Goal: Share content: Share content

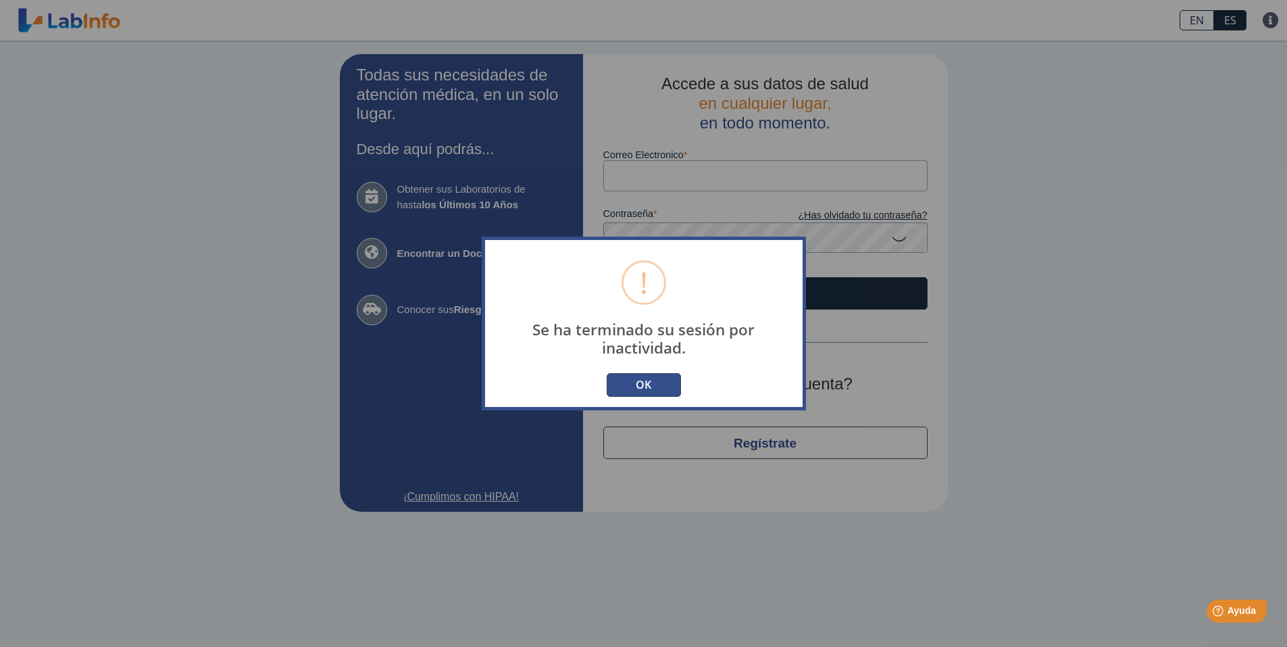
click at [664, 380] on button "OK" at bounding box center [644, 385] width 74 height 24
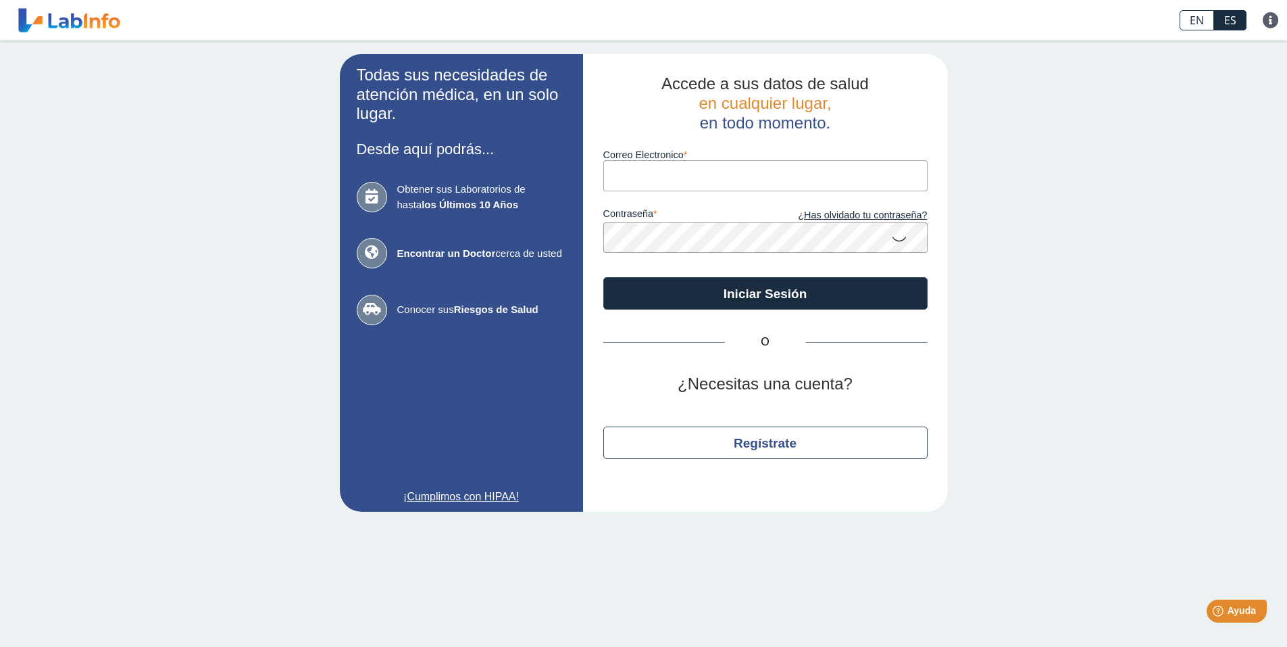
click at [655, 176] on input "Correo Electronico" at bounding box center [765, 175] width 324 height 30
type input "[EMAIL_ADDRESS][DOMAIN_NAME]"
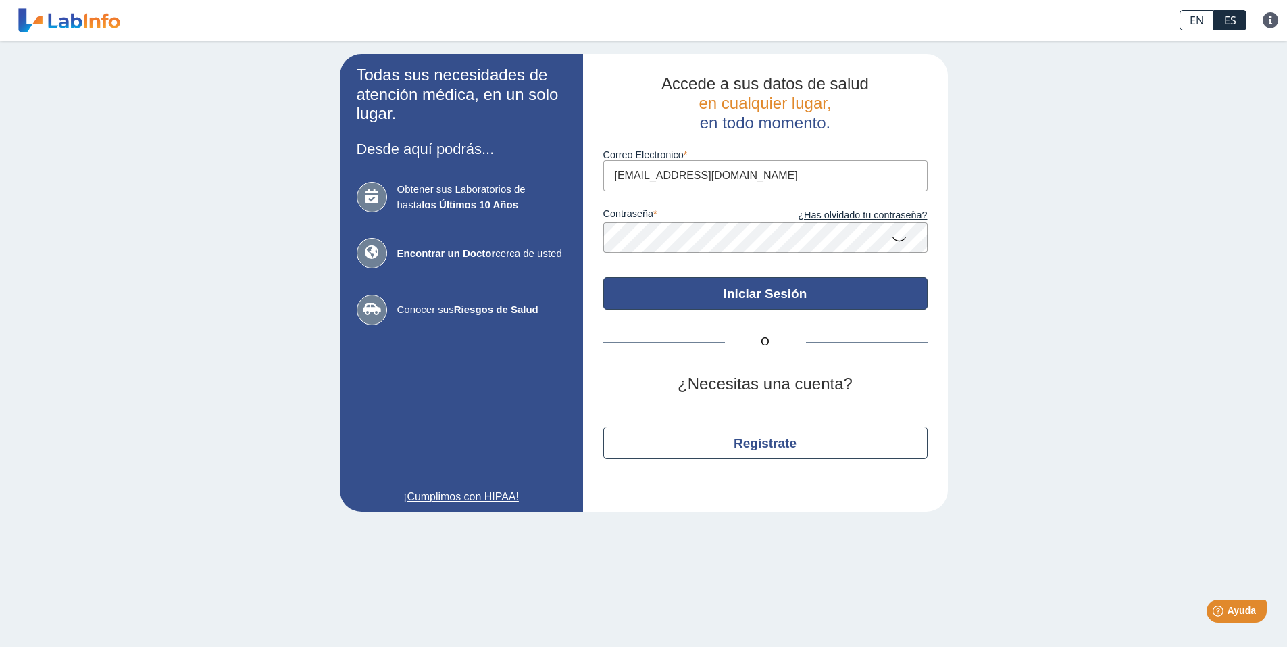
click at [731, 297] on button "Iniciar Sesión" at bounding box center [765, 293] width 324 height 32
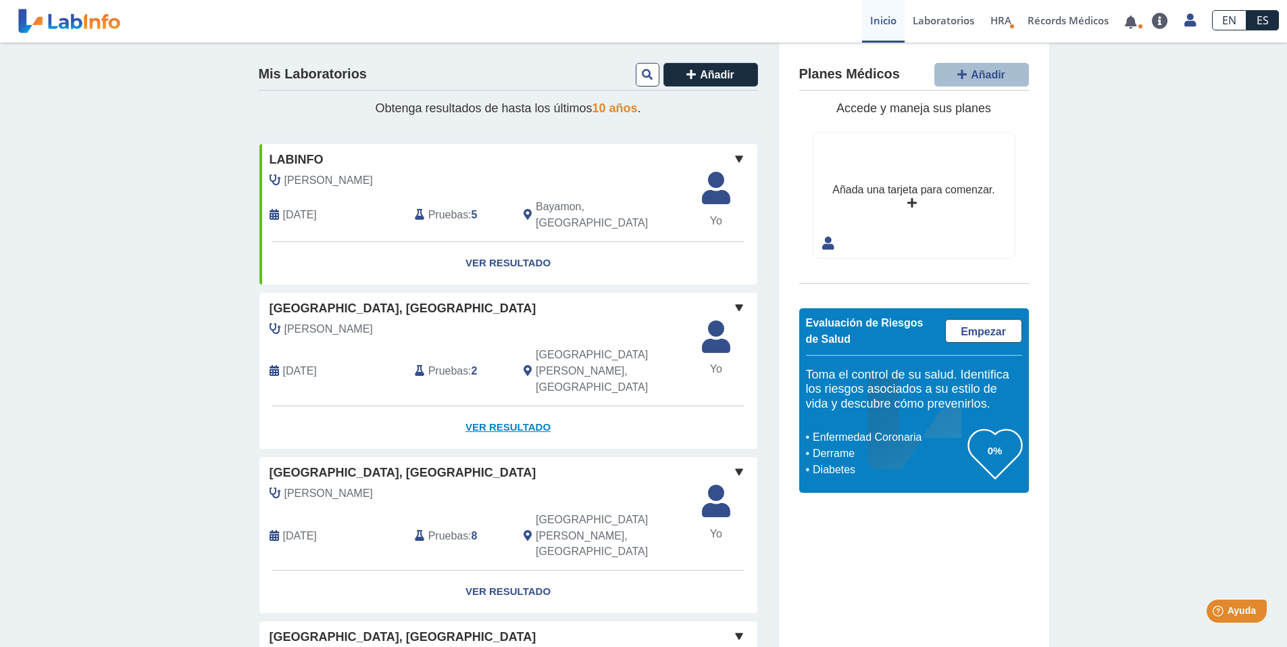
click at [504, 406] on link "Ver Resultado" at bounding box center [508, 427] width 498 height 43
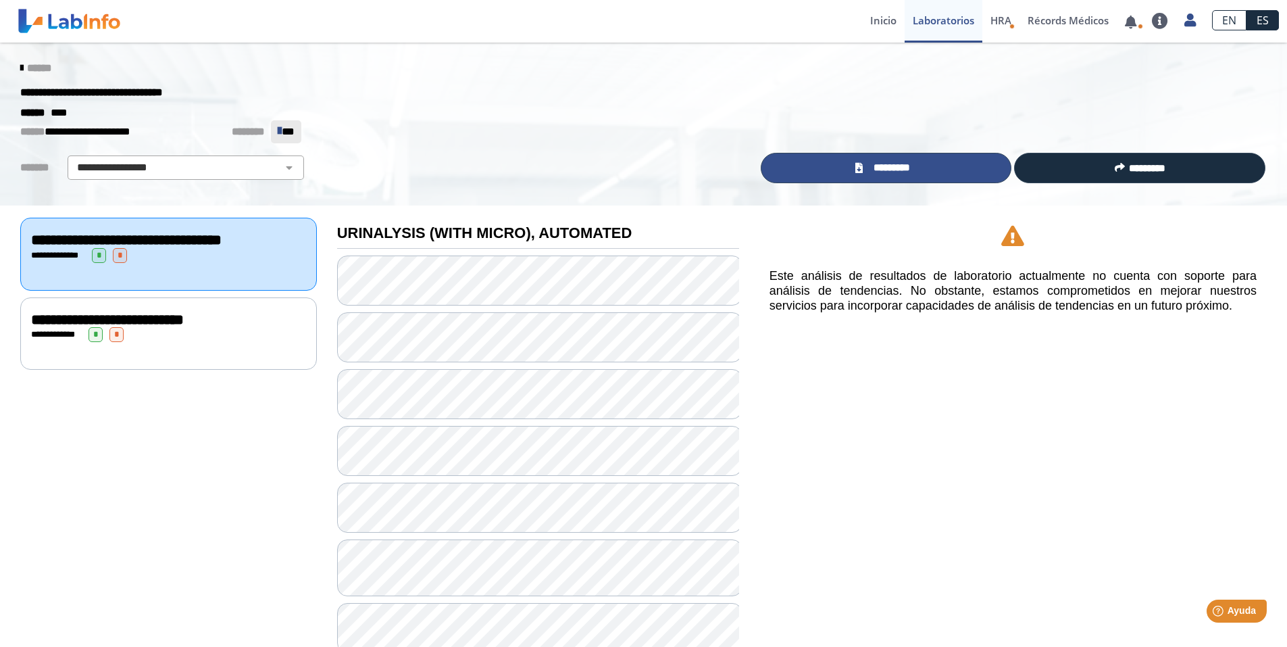
click at [914, 176] on link "*********" at bounding box center [886, 168] width 251 height 30
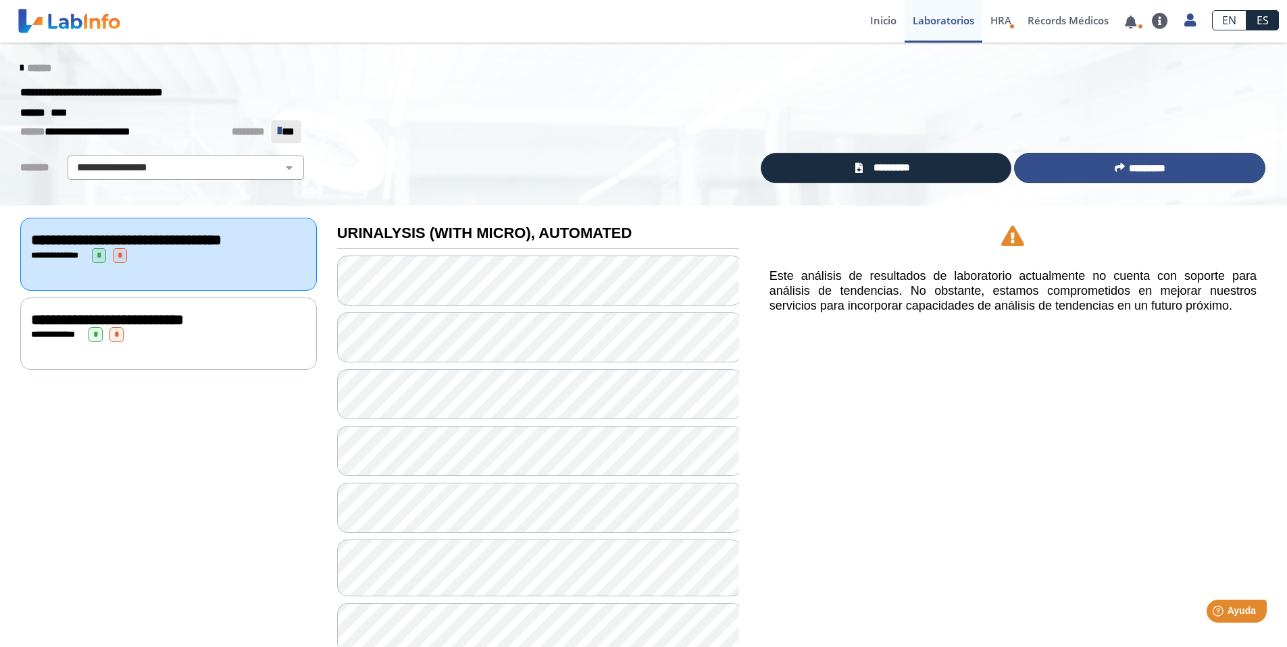
click at [1135, 160] on button "*********" at bounding box center [1139, 168] width 251 height 30
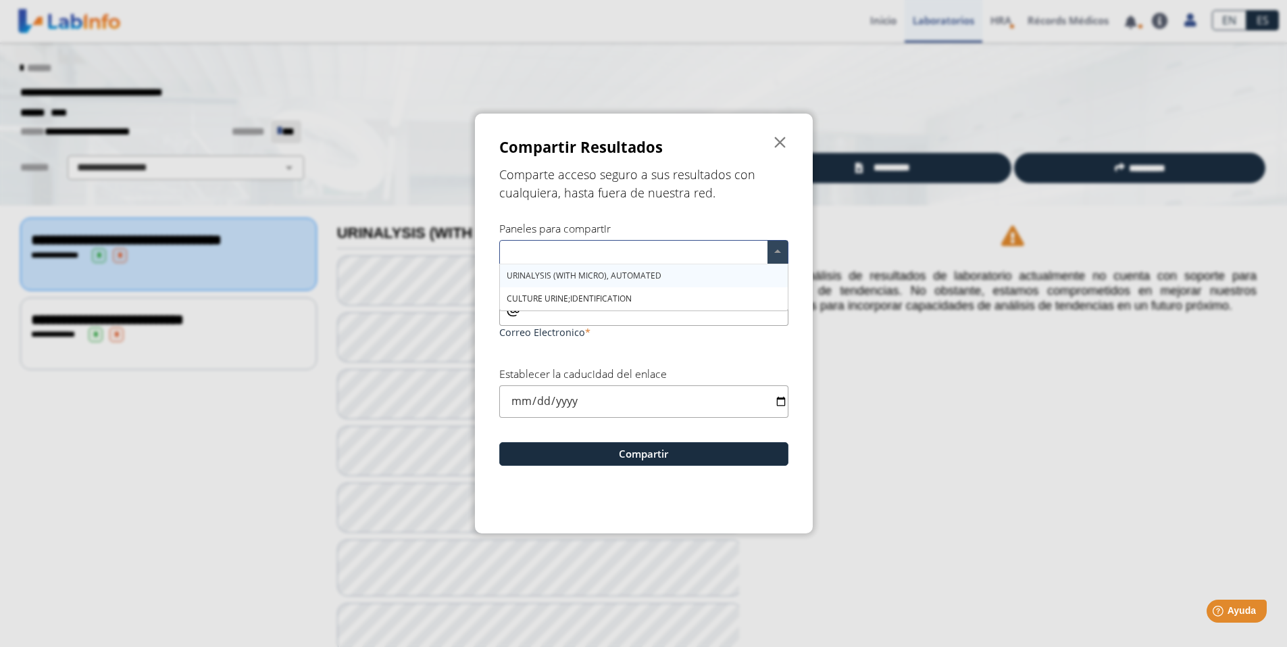
click at [778, 250] on span at bounding box center [778, 252] width 20 height 23
click at [560, 280] on span "URINALYSIS (WITH MICRO), AUTOMATED" at bounding box center [584, 275] width 155 height 11
click at [557, 297] on span "CULTURE URINE;IDENTIFICATION" at bounding box center [569, 298] width 125 height 11
click at [610, 349] on form "Compartir Resultados  Comparte acceso seguro a sus resultados con cualquiera, …" at bounding box center [644, 323] width 338 height 419
click at [566, 312] on input "Correo Electronico" at bounding box center [643, 310] width 289 height 30
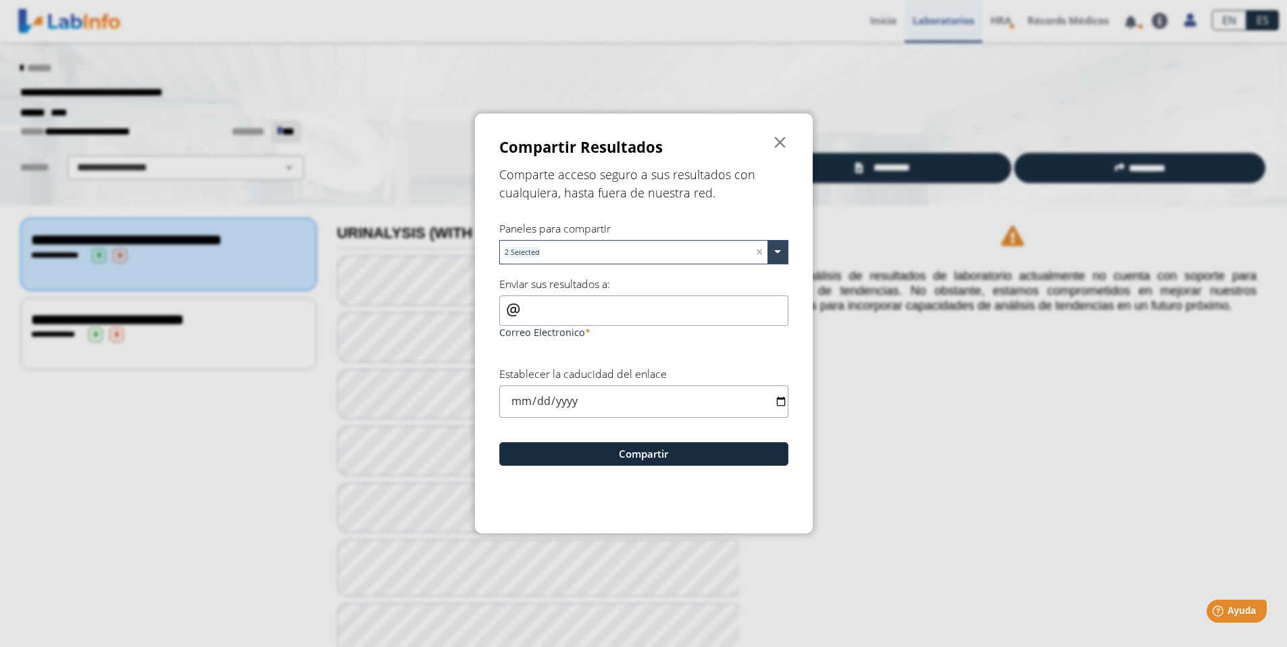
type input "[EMAIL_ADDRESS][DOMAIN_NAME]"
click at [784, 402] on input "date" at bounding box center [643, 401] width 289 height 32
type input "[DATE]"
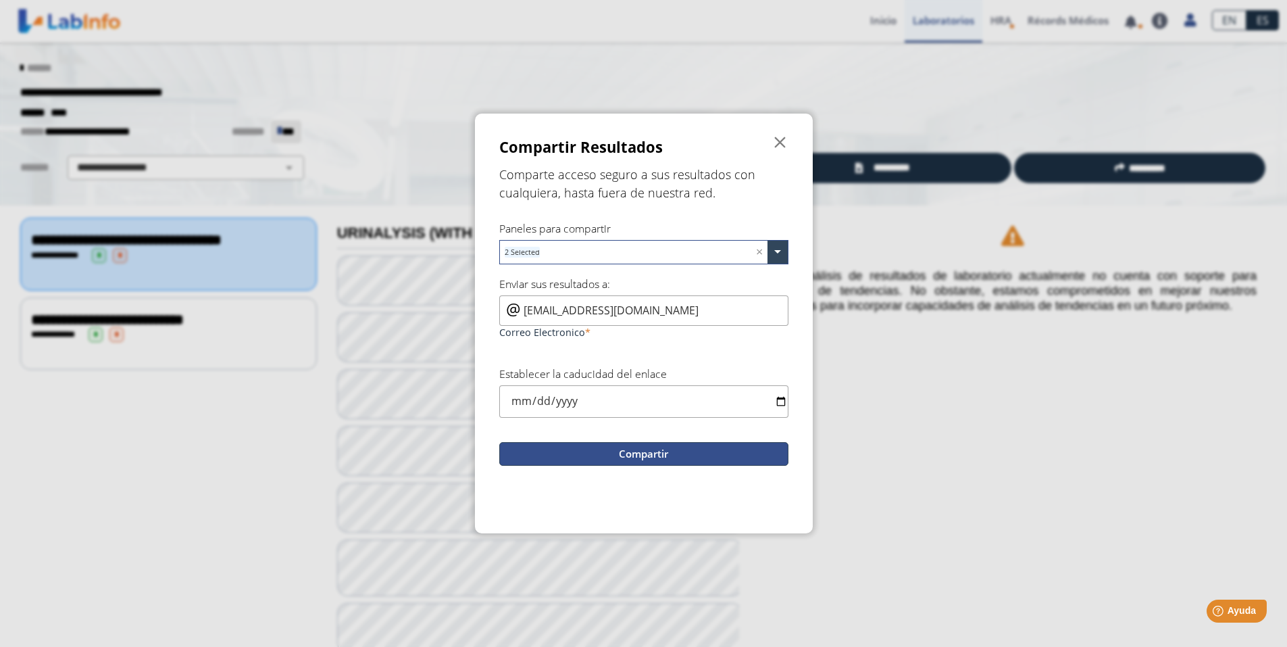
click at [635, 455] on button "Compartir" at bounding box center [643, 454] width 289 height 24
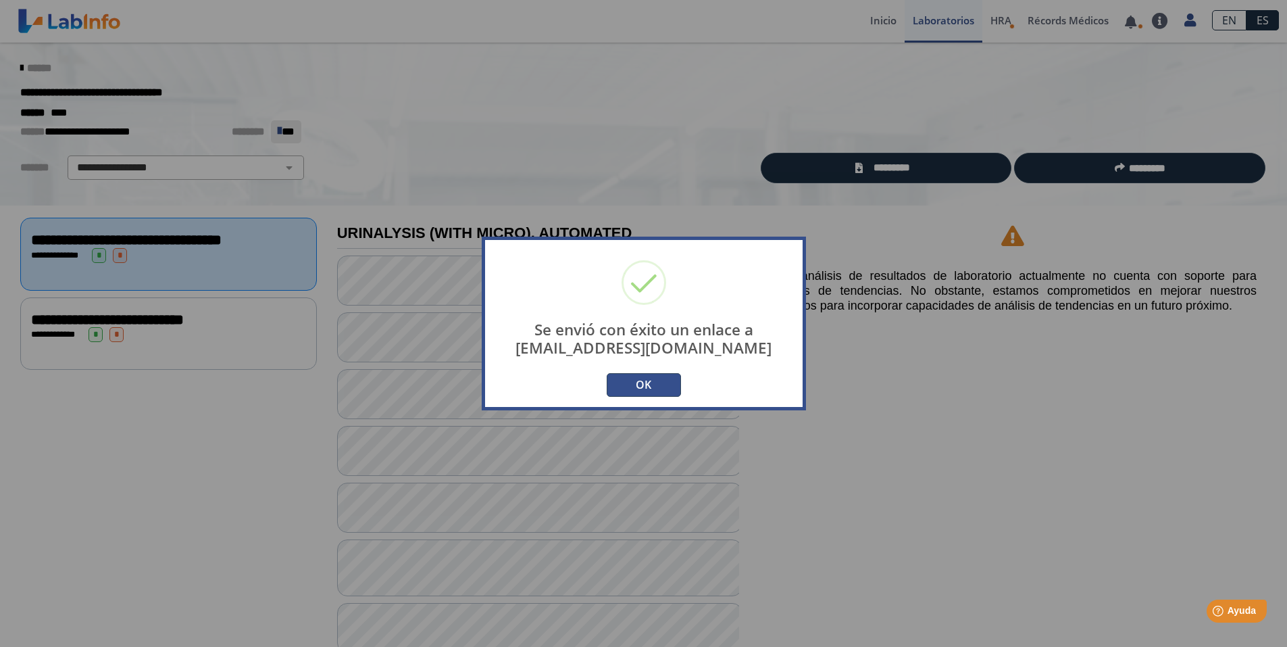
click at [639, 393] on button "OK" at bounding box center [644, 385] width 74 height 24
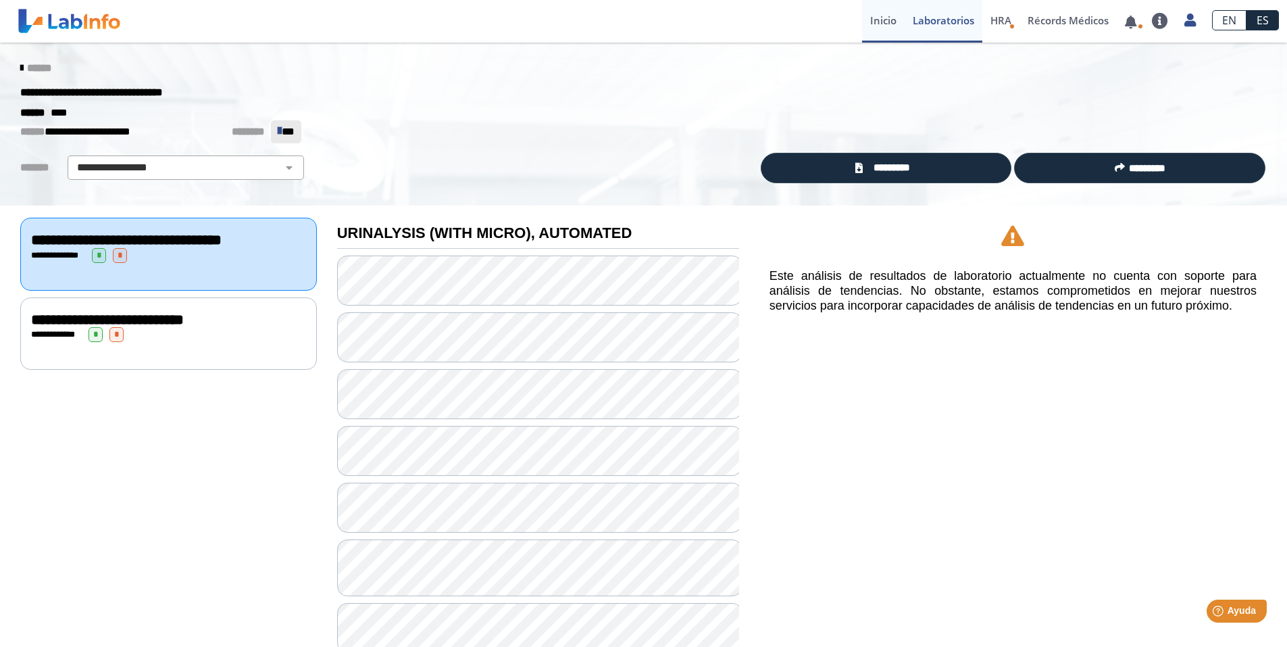
click at [879, 28] on link "Inicio" at bounding box center [883, 21] width 43 height 43
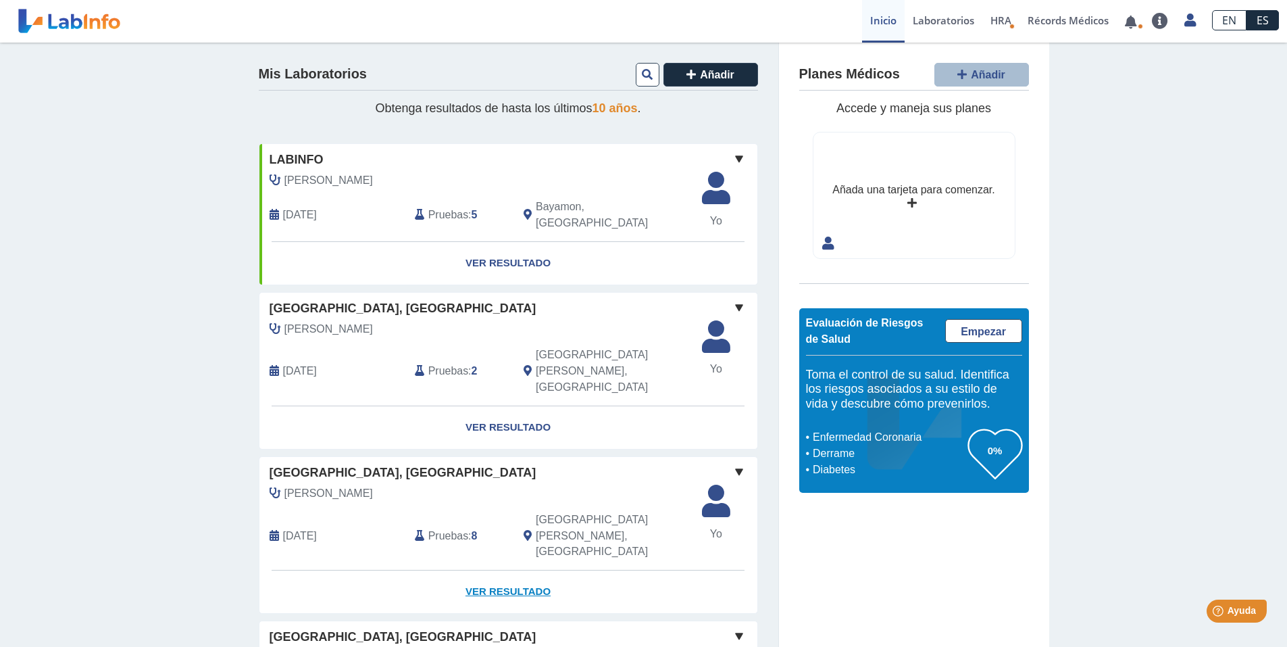
click at [501, 570] on link "Ver Resultado" at bounding box center [508, 591] width 498 height 43
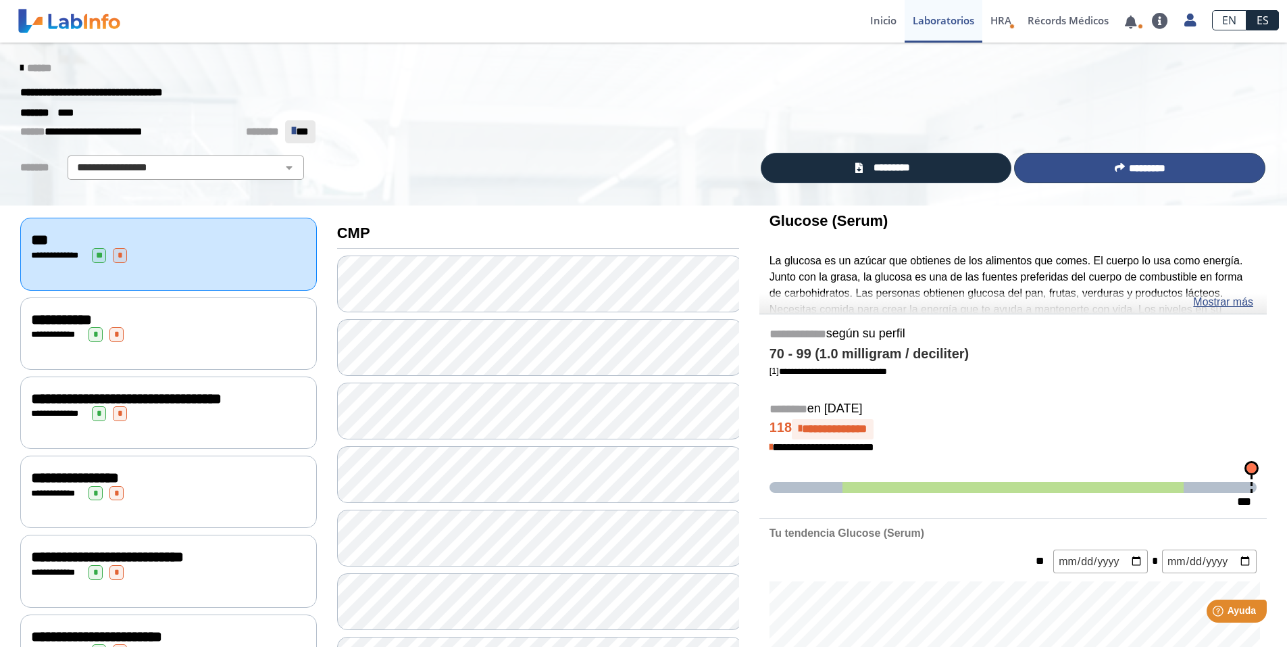
click at [1131, 172] on span "*********" at bounding box center [1147, 168] width 36 height 10
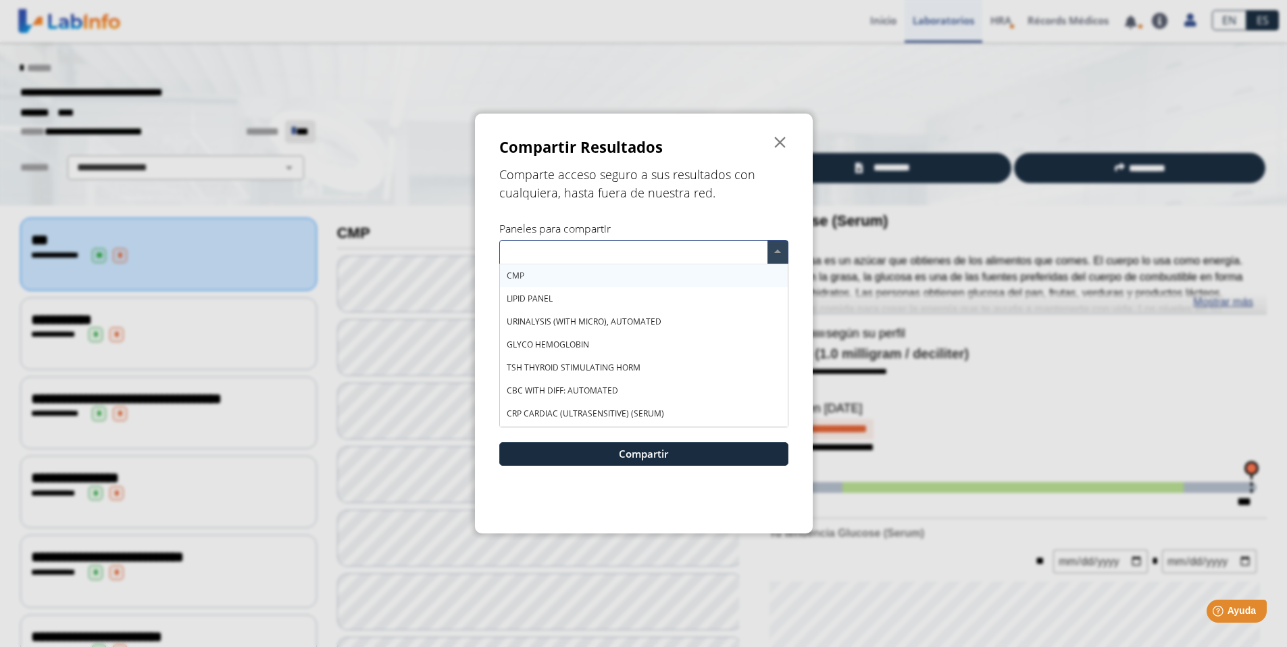
click at [610, 253] on input "text" at bounding box center [636, 254] width 263 height 20
click at [593, 275] on div "CMP" at bounding box center [644, 275] width 288 height 23
click at [578, 300] on div "LIPID PANEL" at bounding box center [644, 298] width 288 height 23
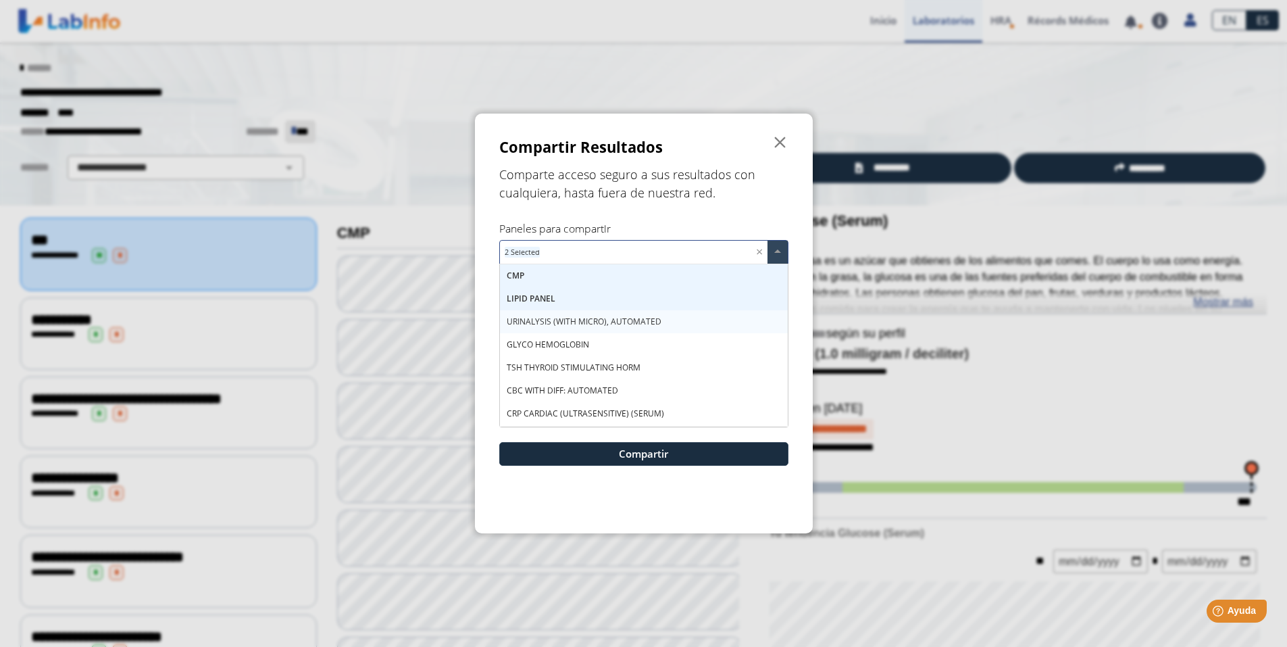
click at [578, 320] on span "URINALYSIS (WITH MICRO), AUTOMATED" at bounding box center [584, 321] width 155 height 11
click at [568, 344] on span "GLYCO HEMOGLOBIN" at bounding box center [548, 344] width 82 height 11
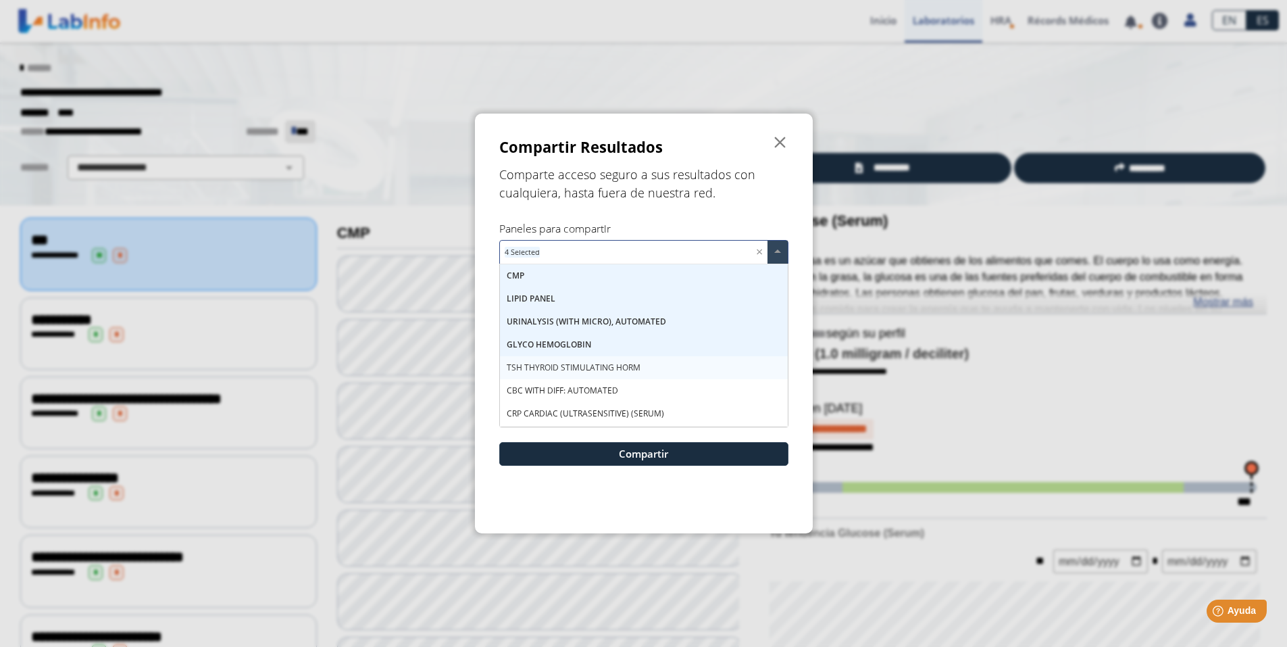
click at [565, 364] on span "TSH THYROID STIMULATING HORM" at bounding box center [574, 367] width 134 height 11
click at [567, 387] on span "CBC WITH DIFF: AUTOMATED" at bounding box center [563, 390] width 112 height 11
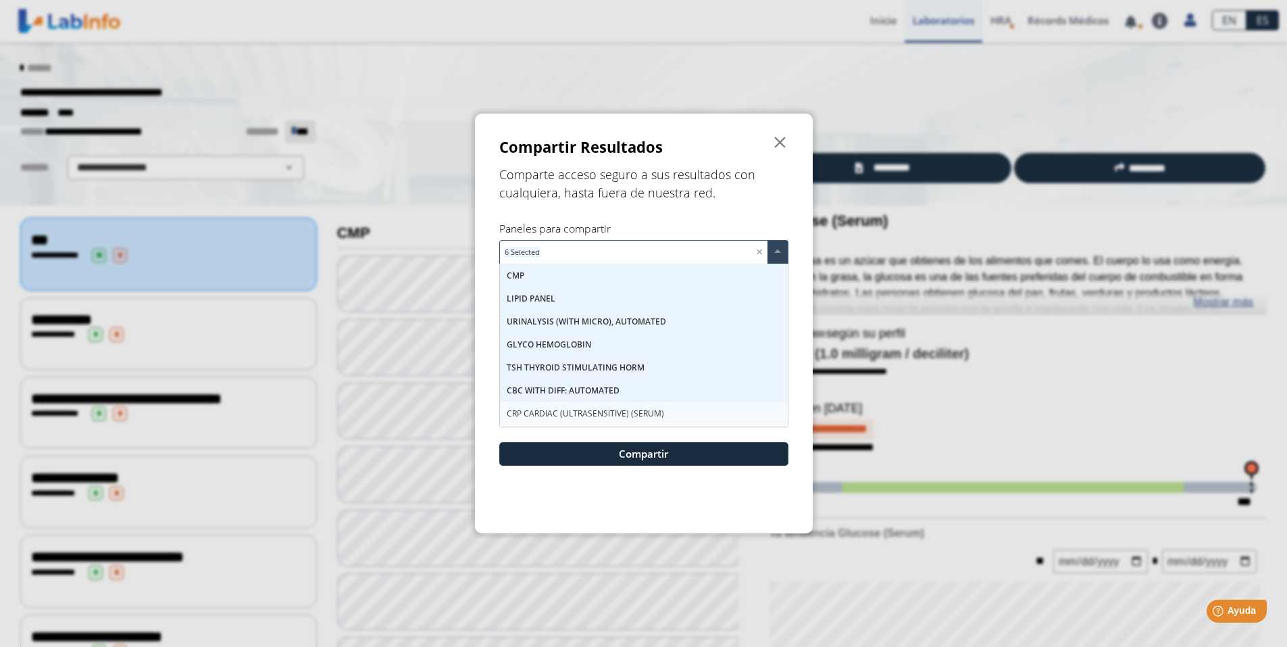
click at [564, 410] on span "CRP CARDIAC (ULTRASENSITIVE) (SERUM)" at bounding box center [585, 412] width 157 height 11
click at [625, 425] on div "CRP CARDIAC (ULTRASENSITIVE) (SERUM)" at bounding box center [644, 414] width 288 height 23
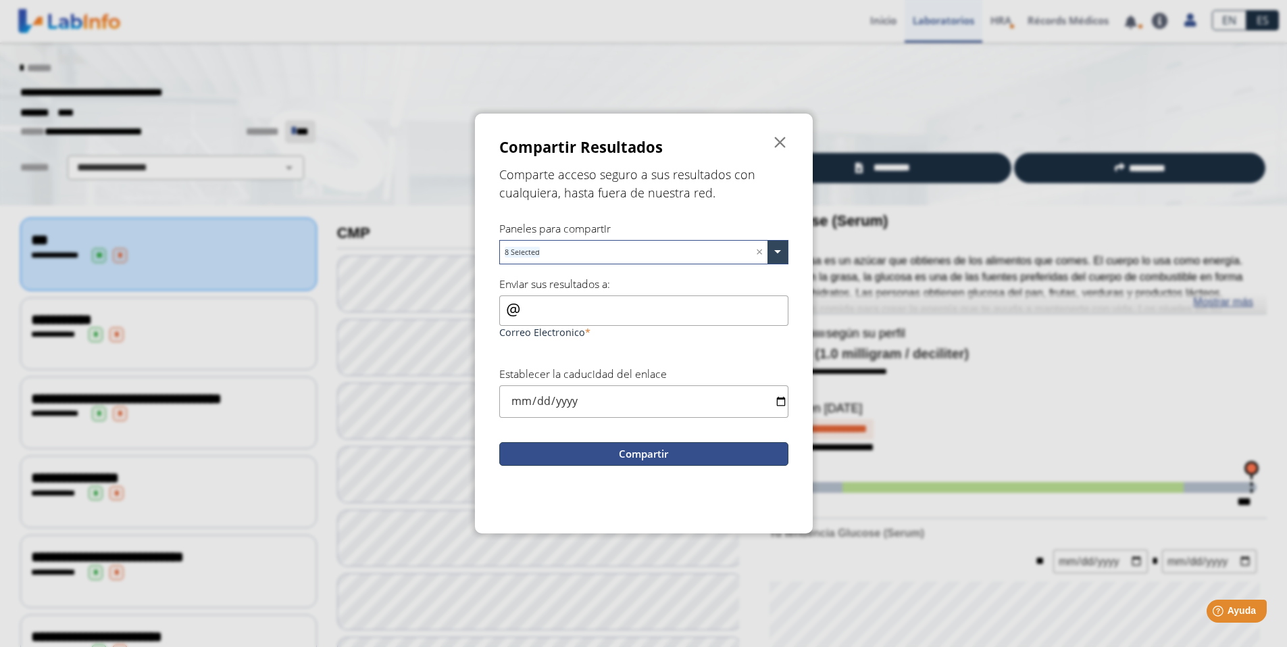
click at [618, 452] on button "Compartir" at bounding box center [643, 454] width 289 height 24
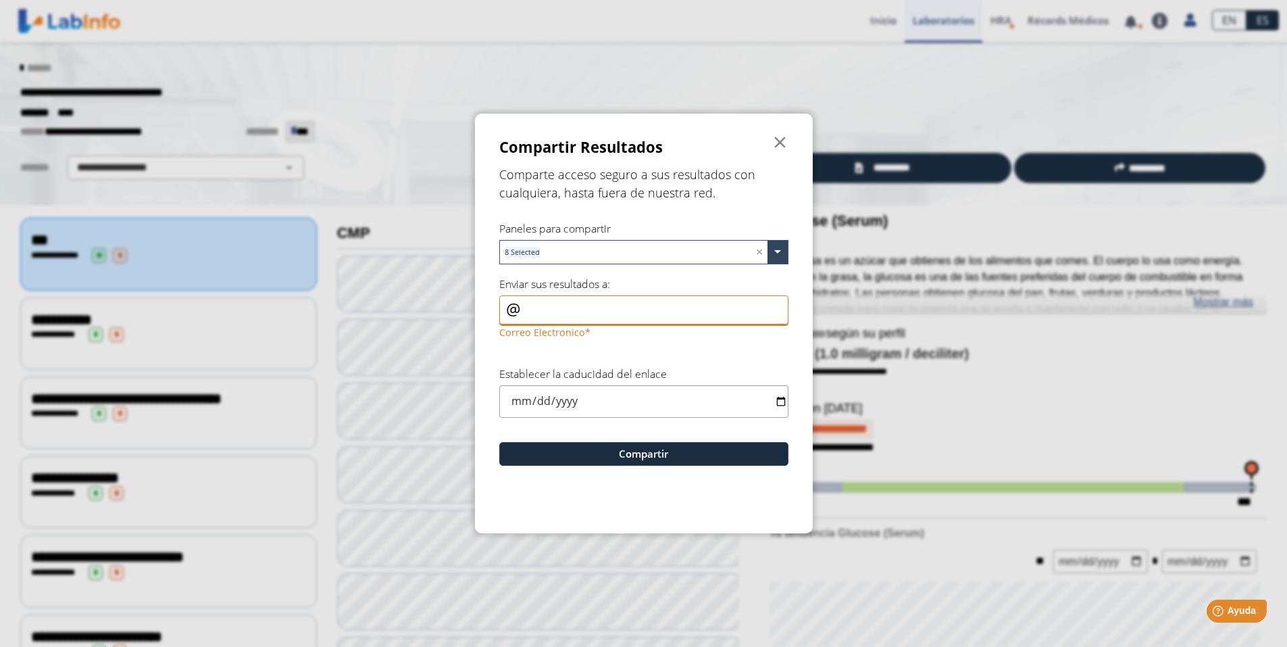
click at [572, 310] on input "Correo Electronico" at bounding box center [643, 310] width 289 height 30
type input "[EMAIL_ADDRESS][DOMAIN_NAME]"
click at [774, 400] on input "date" at bounding box center [643, 401] width 289 height 32
type input "[DATE]"
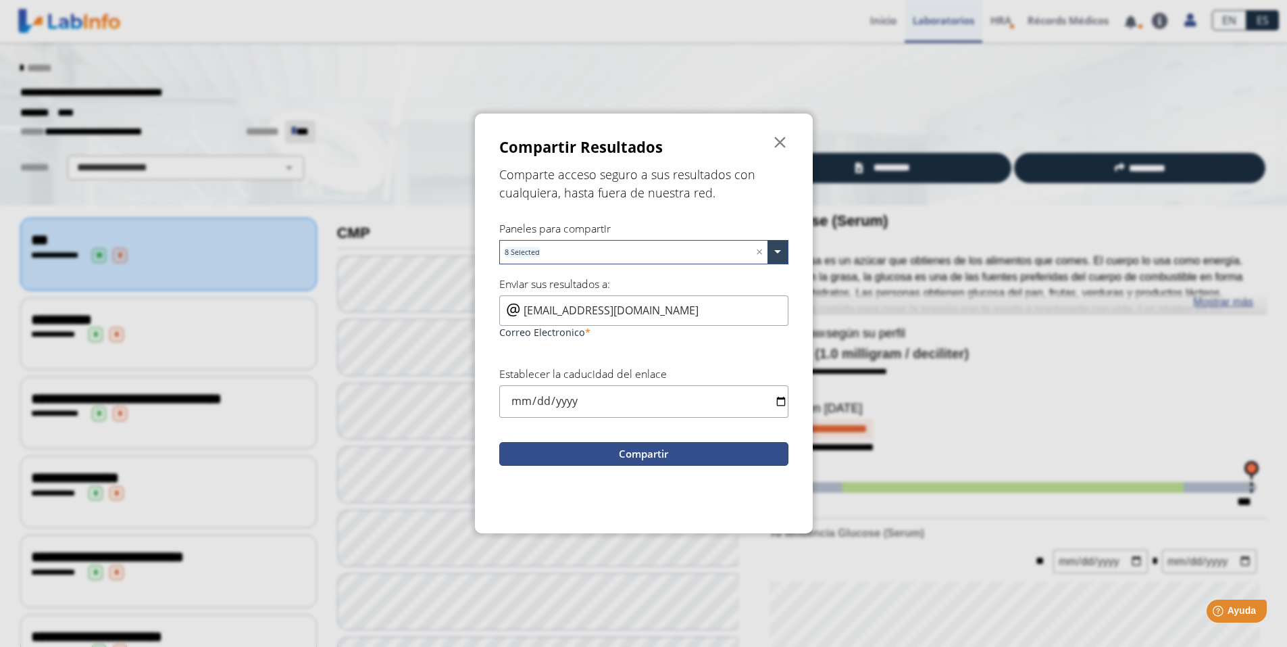
click at [647, 459] on button "Compartir" at bounding box center [643, 454] width 289 height 24
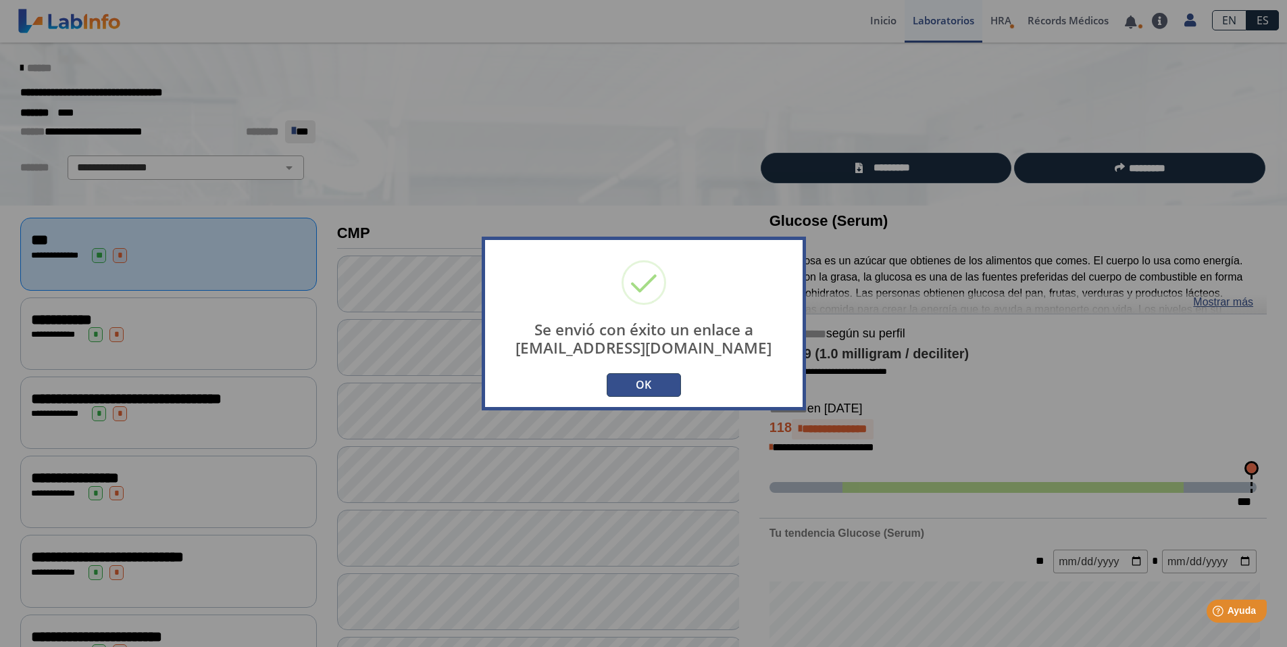
click at [639, 382] on button "OK" at bounding box center [644, 385] width 74 height 24
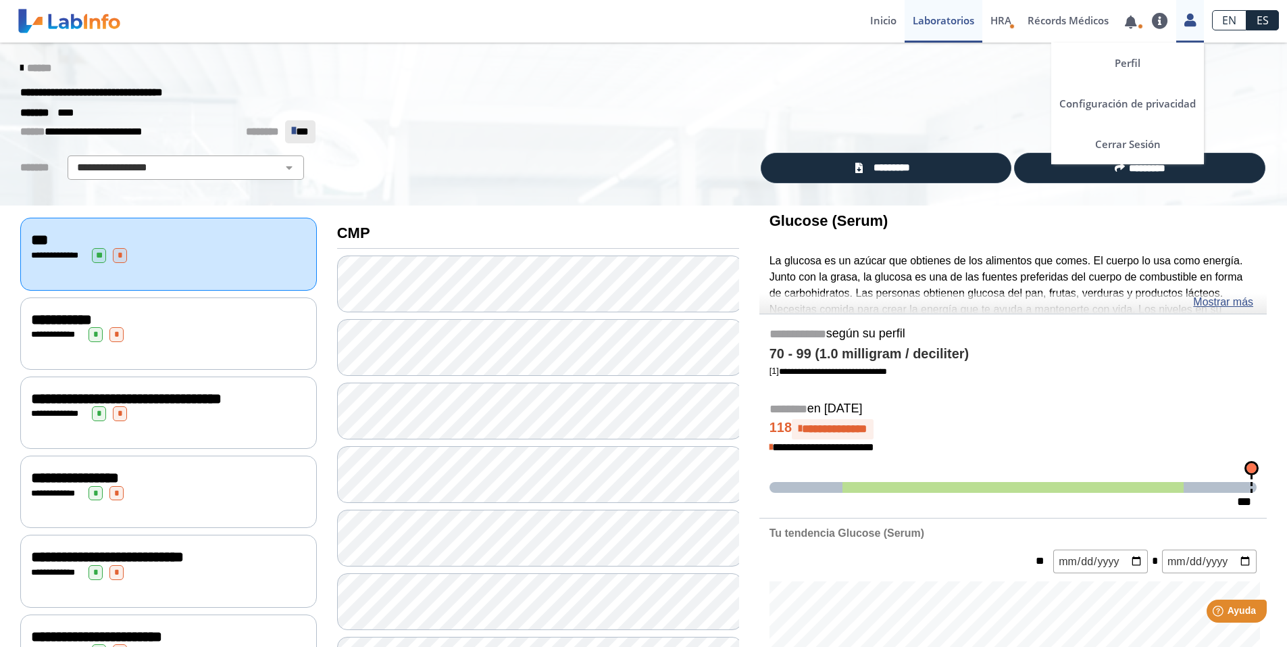
click at [1191, 24] on icon at bounding box center [1190, 20] width 11 height 10
click at [1144, 138] on link "Cerrar Sesión" at bounding box center [1127, 144] width 153 height 41
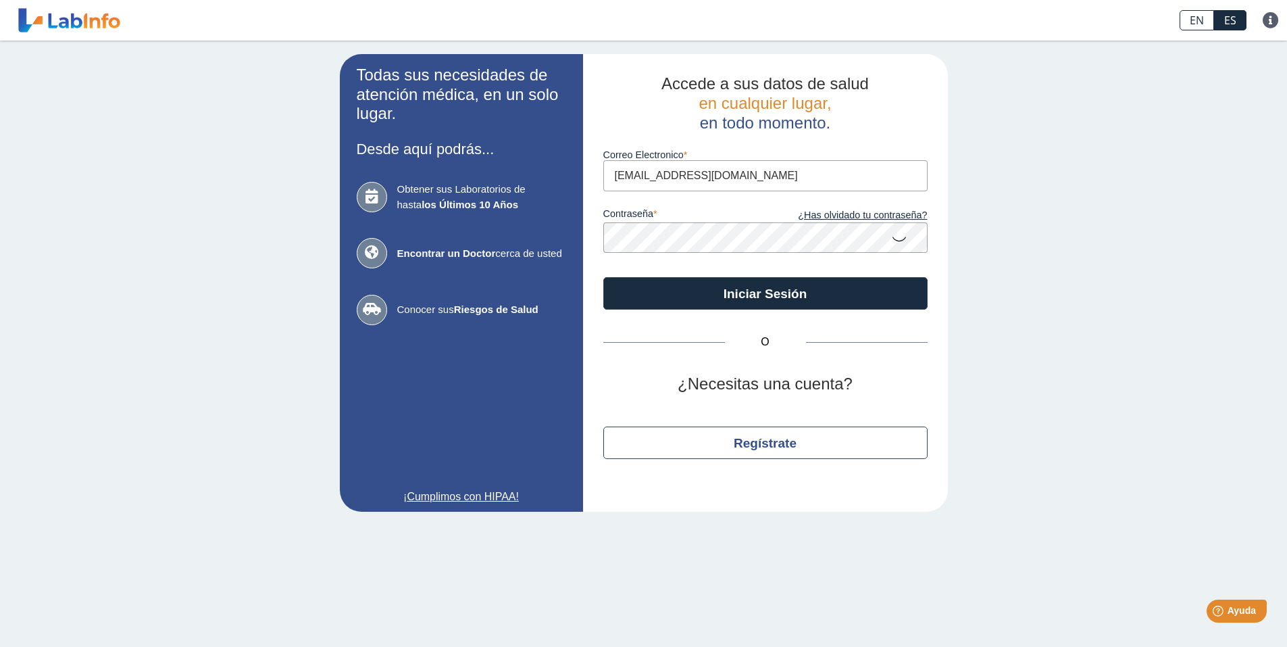
click at [720, 166] on input "[EMAIL_ADDRESS][DOMAIN_NAME]" at bounding box center [765, 175] width 324 height 30
type input "[EMAIL_ADDRESS][DOMAIN_NAME]"
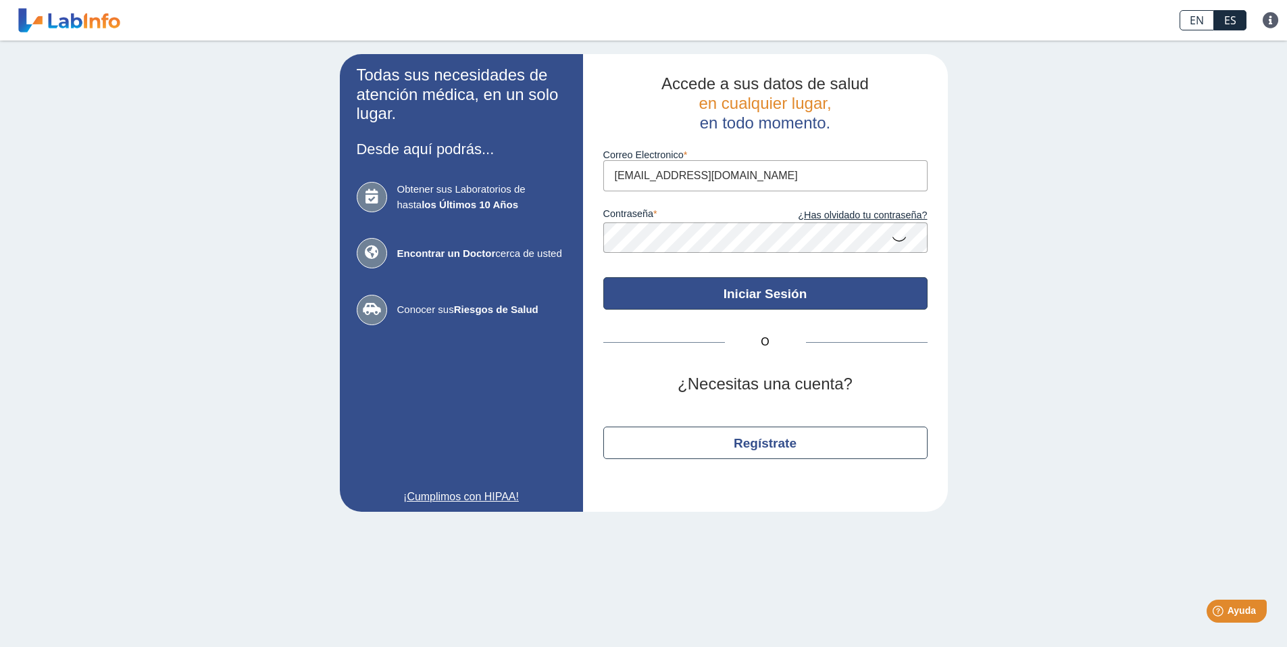
click at [707, 288] on button "Iniciar Sesión" at bounding box center [765, 293] width 324 height 32
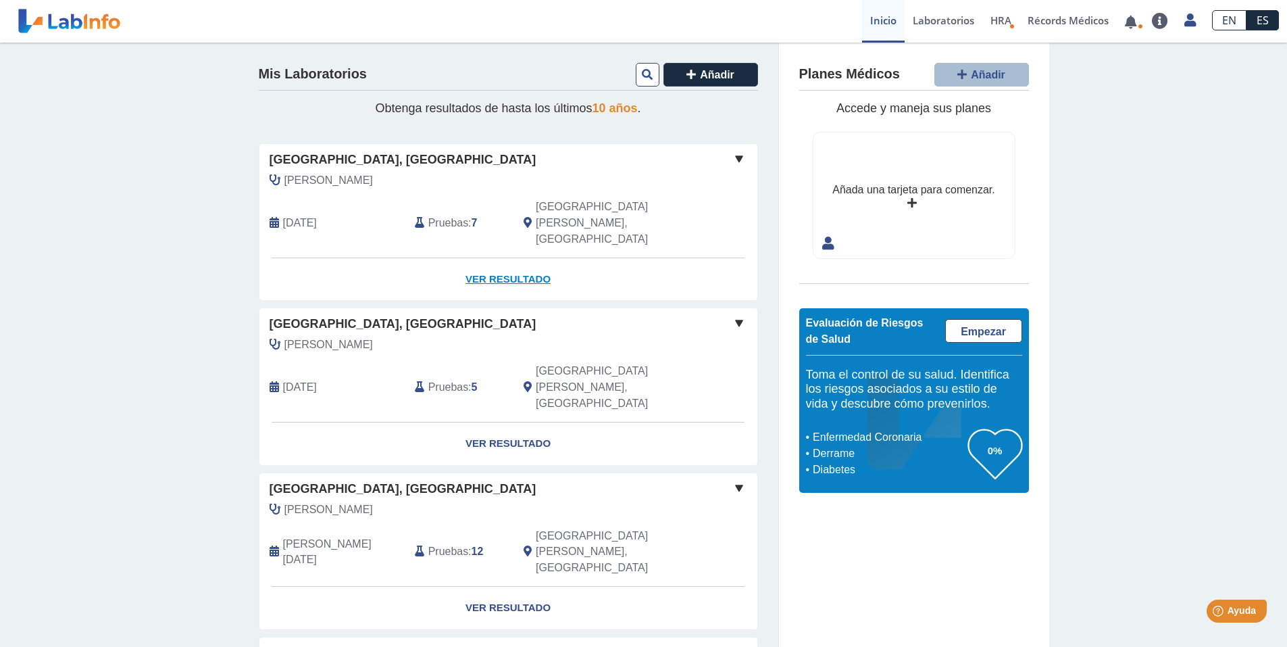
click at [492, 258] on link "Ver Resultado" at bounding box center [508, 279] width 498 height 43
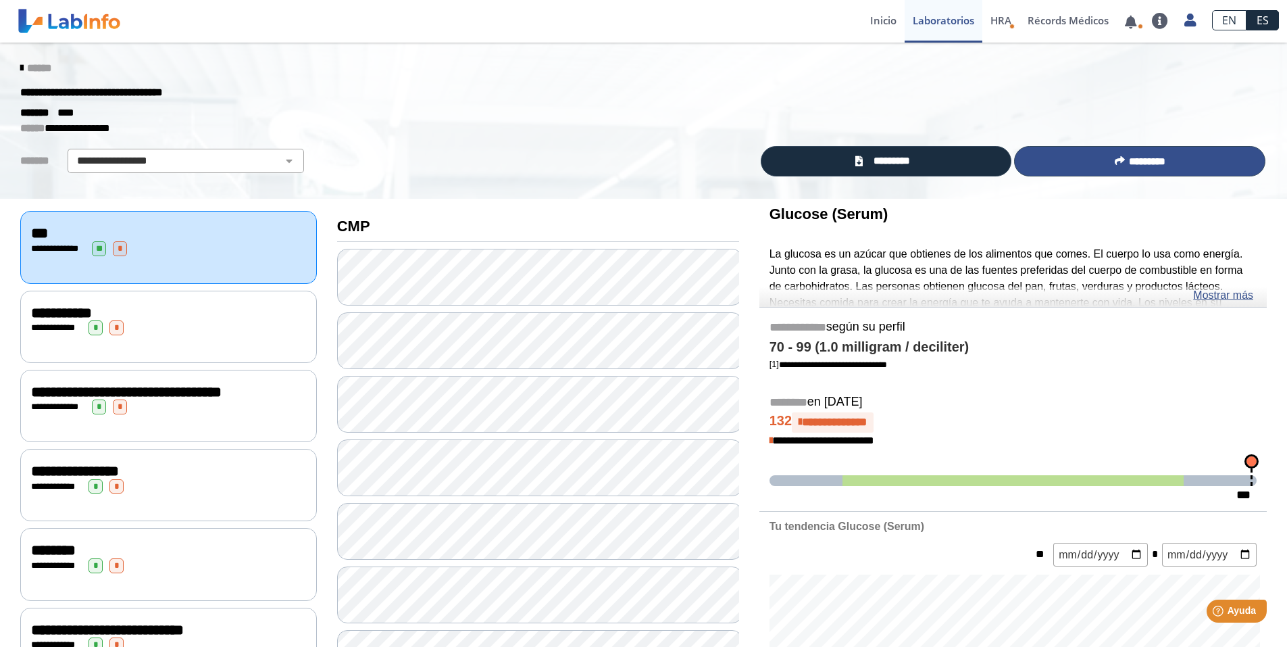
click at [1179, 162] on button "*********" at bounding box center [1139, 161] width 251 height 30
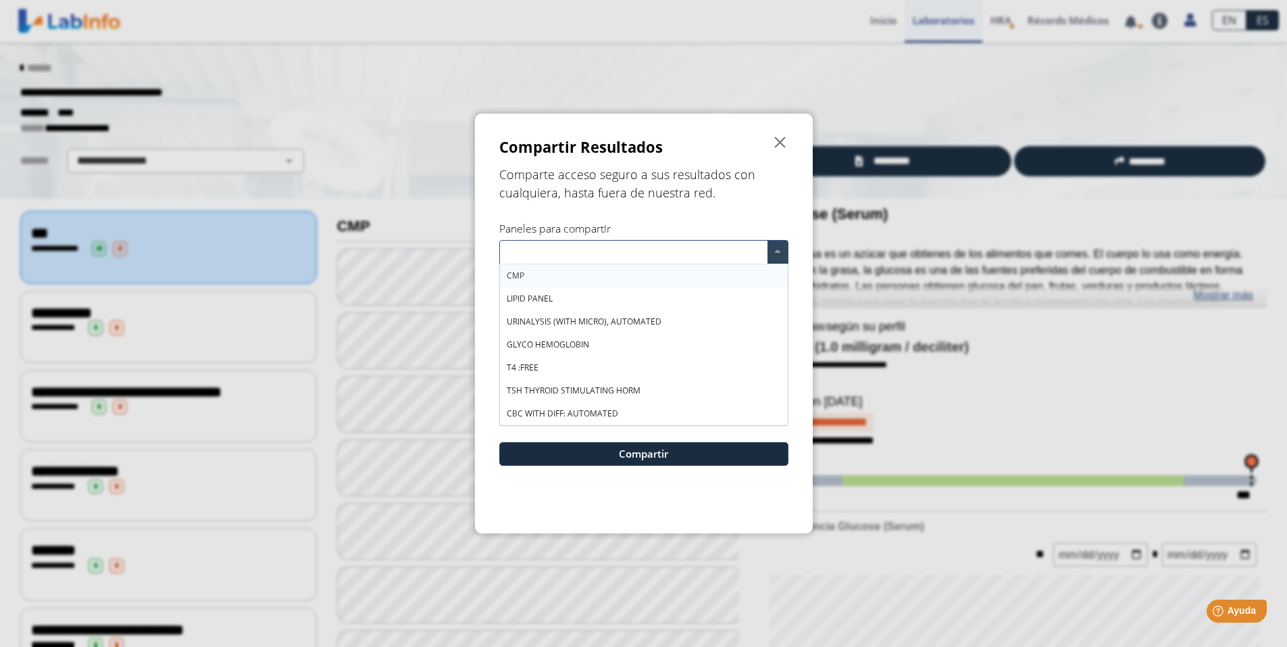
click at [778, 259] on span at bounding box center [778, 252] width 20 height 23
click at [525, 272] on div "CMP" at bounding box center [644, 275] width 288 height 23
click at [536, 298] on span "LIPID PANEL" at bounding box center [530, 298] width 46 height 11
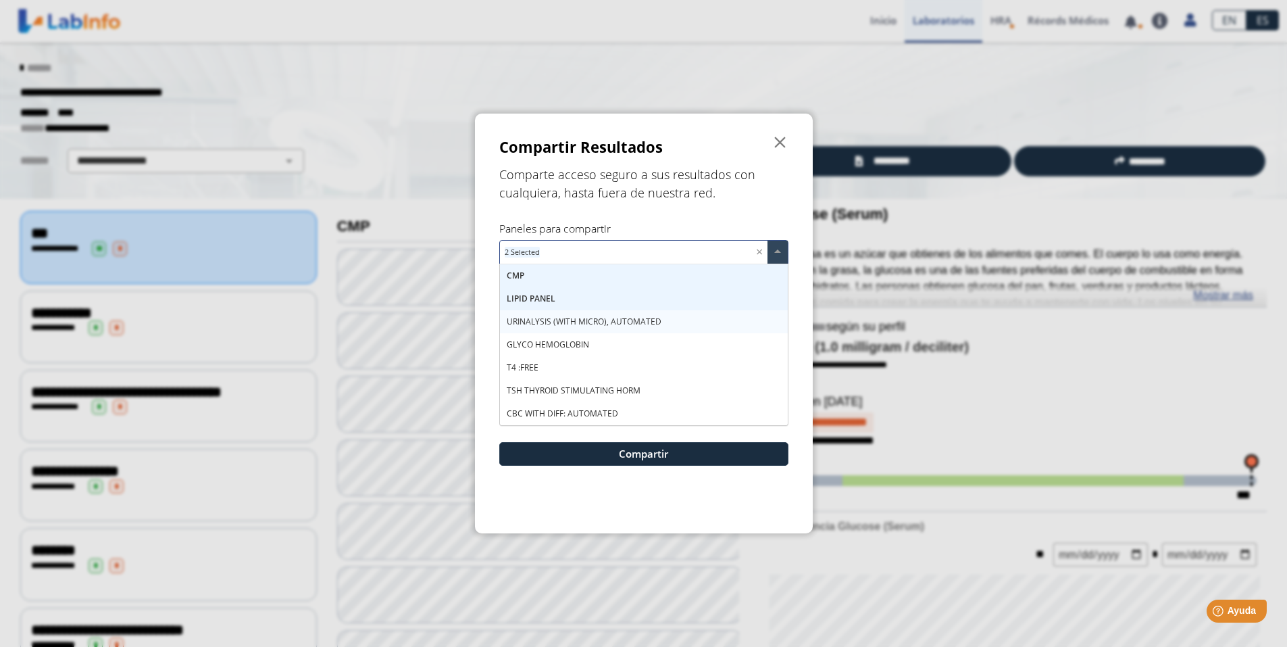
click at [537, 327] on div "URINALYSIS (WITH MICRO), AUTOMATED" at bounding box center [644, 321] width 288 height 23
click at [541, 343] on span "GLYCO HEMOGLOBIN" at bounding box center [548, 344] width 82 height 11
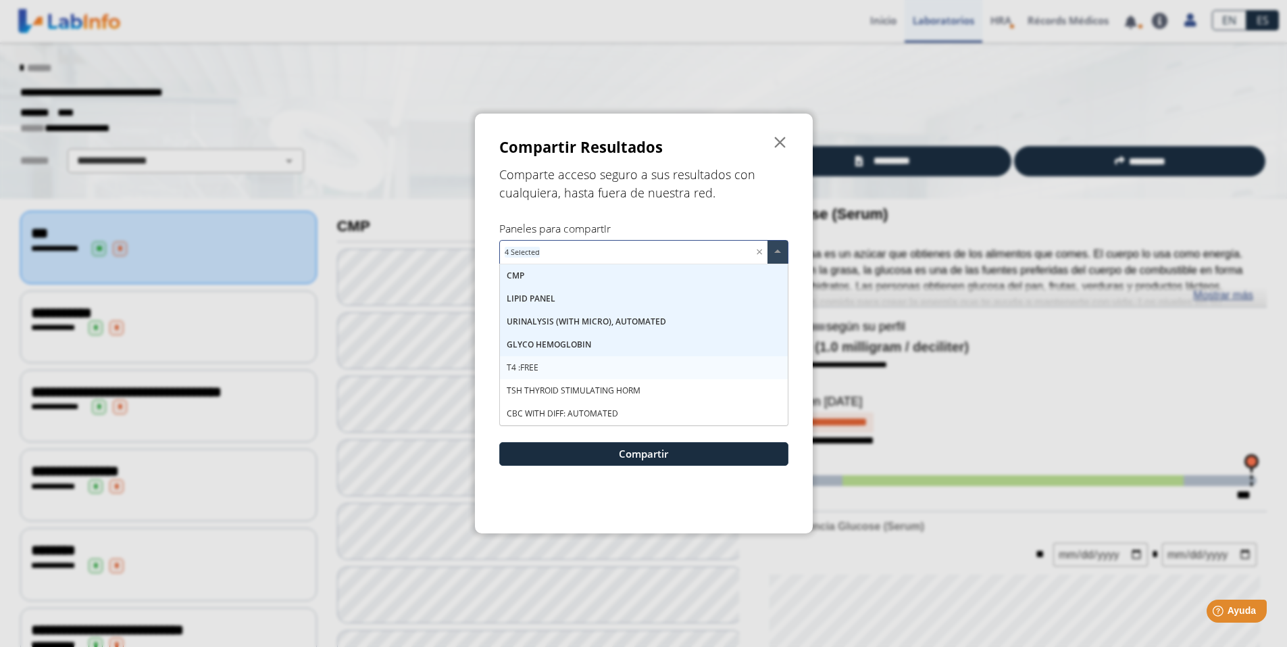
click at [531, 365] on span "T4 :FREE" at bounding box center [523, 367] width 32 height 11
click at [533, 386] on span "TSH THYROID STIMULATING HORM" at bounding box center [574, 390] width 134 height 11
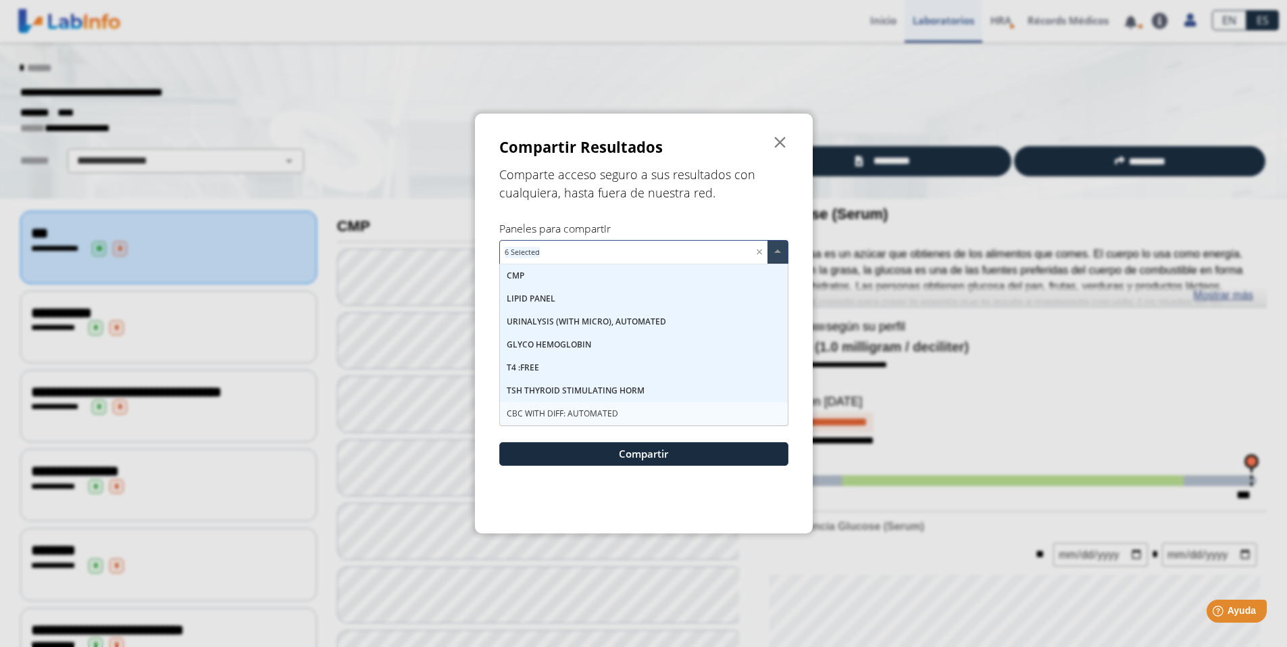
click at [539, 420] on div "CBC WITH DIFF: AUTOMATED" at bounding box center [644, 413] width 288 height 23
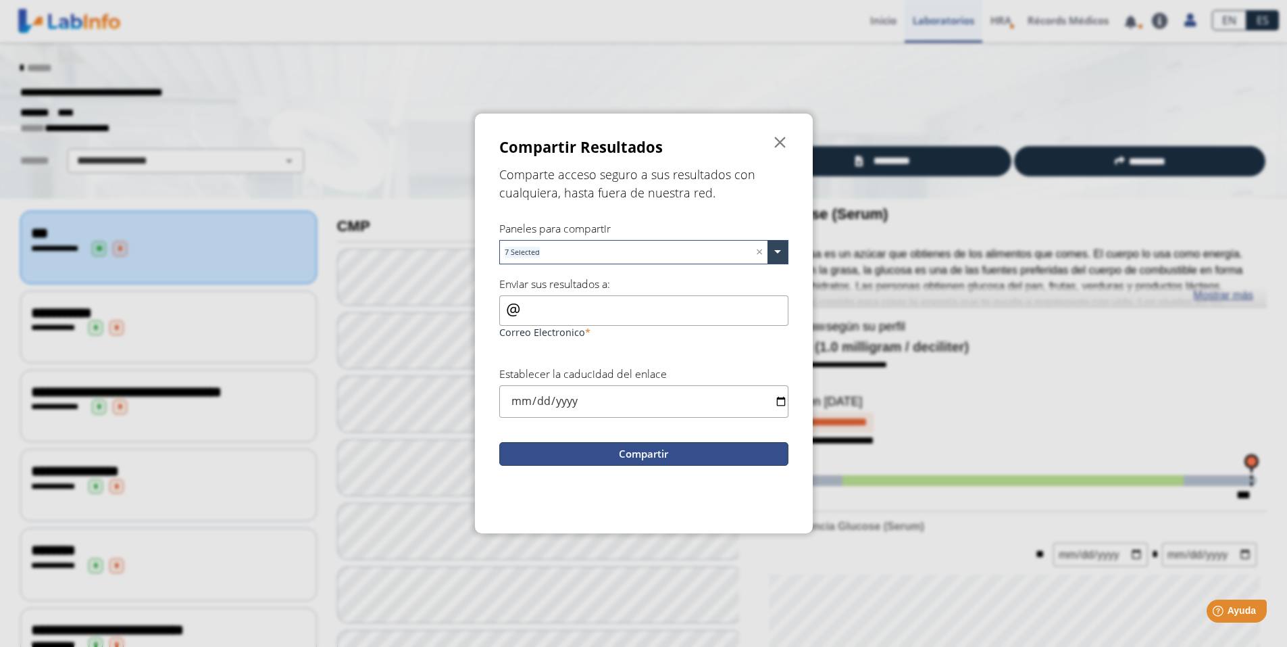
click at [670, 445] on button "Compartir" at bounding box center [643, 454] width 289 height 24
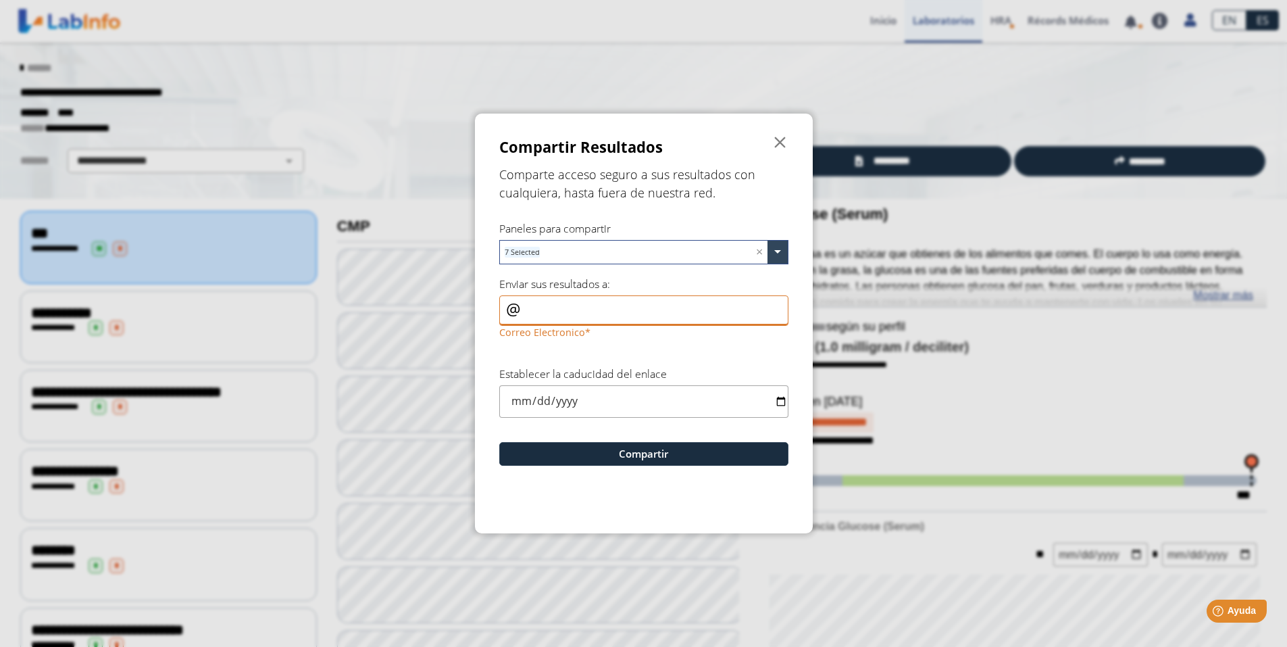
click at [597, 314] on input "Correo Electronico" at bounding box center [643, 310] width 289 height 30
type input "[EMAIL_ADDRESS][DOMAIN_NAME]"
click at [782, 398] on input "date" at bounding box center [643, 401] width 289 height 32
type input "[DATE]"
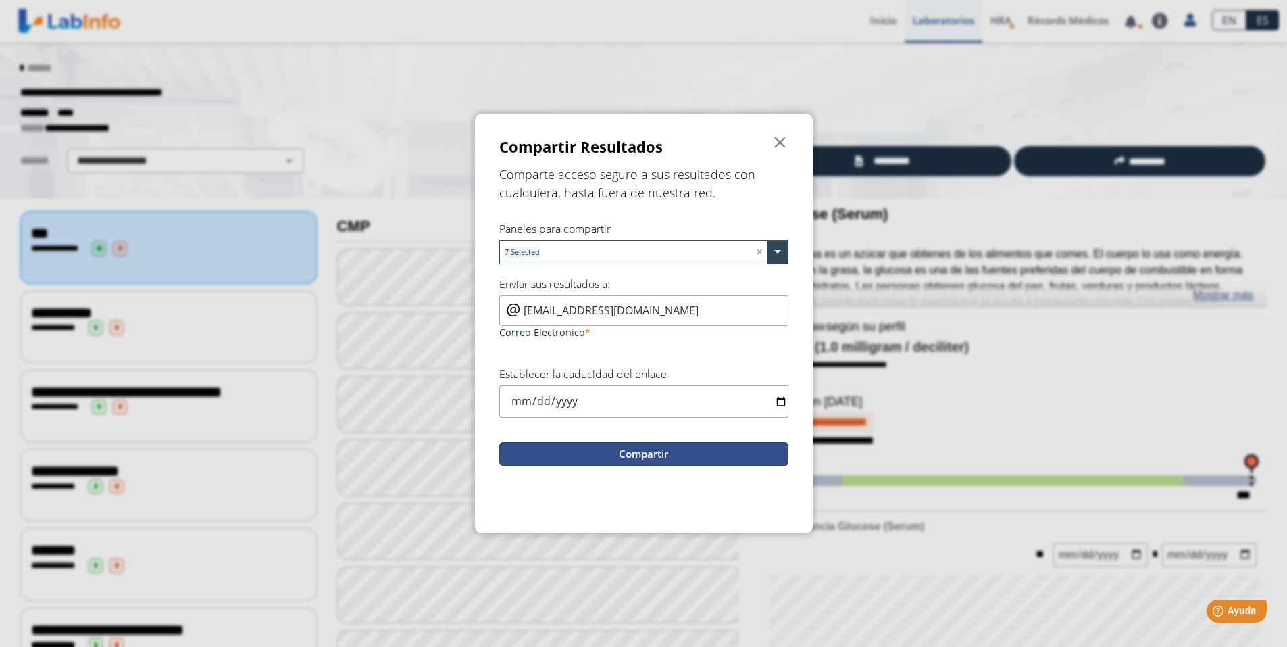
click at [617, 458] on button "Compartir" at bounding box center [643, 454] width 289 height 24
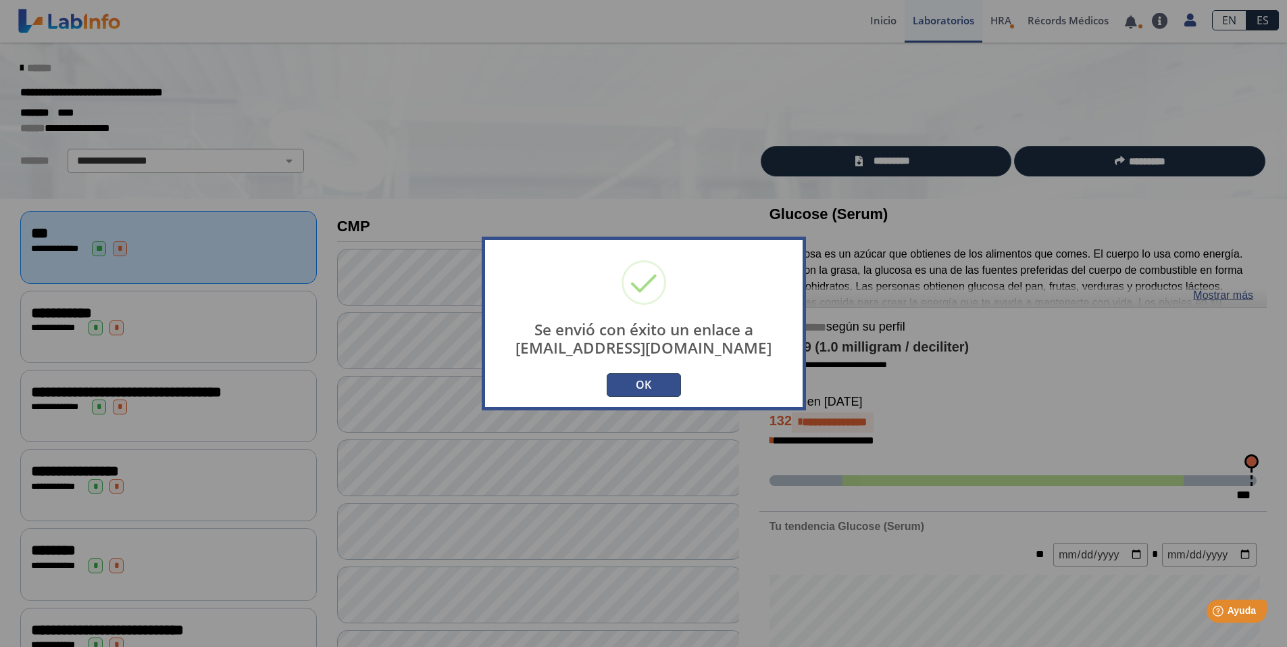
click at [629, 387] on button "OK" at bounding box center [644, 385] width 74 height 24
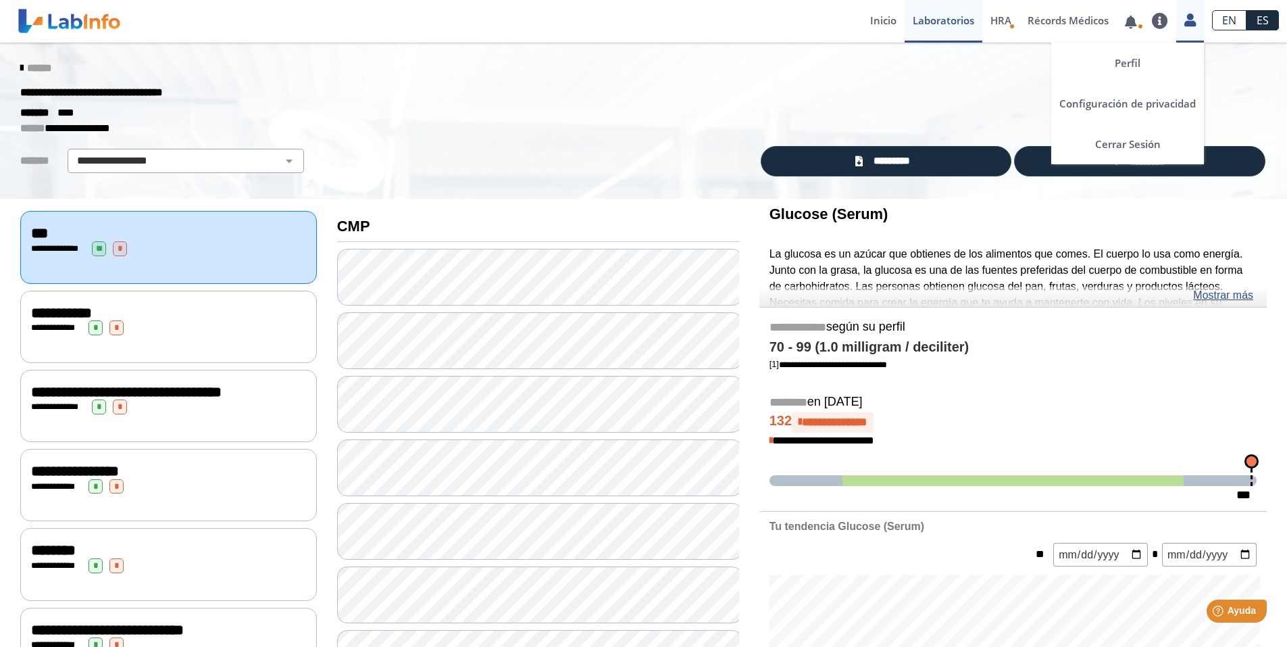
click at [1187, 28] on div "Perfil Configuración de privacidad Cerrar Sesión" at bounding box center [1191, 21] width 28 height 43
